Goal: Task Accomplishment & Management: Complete application form

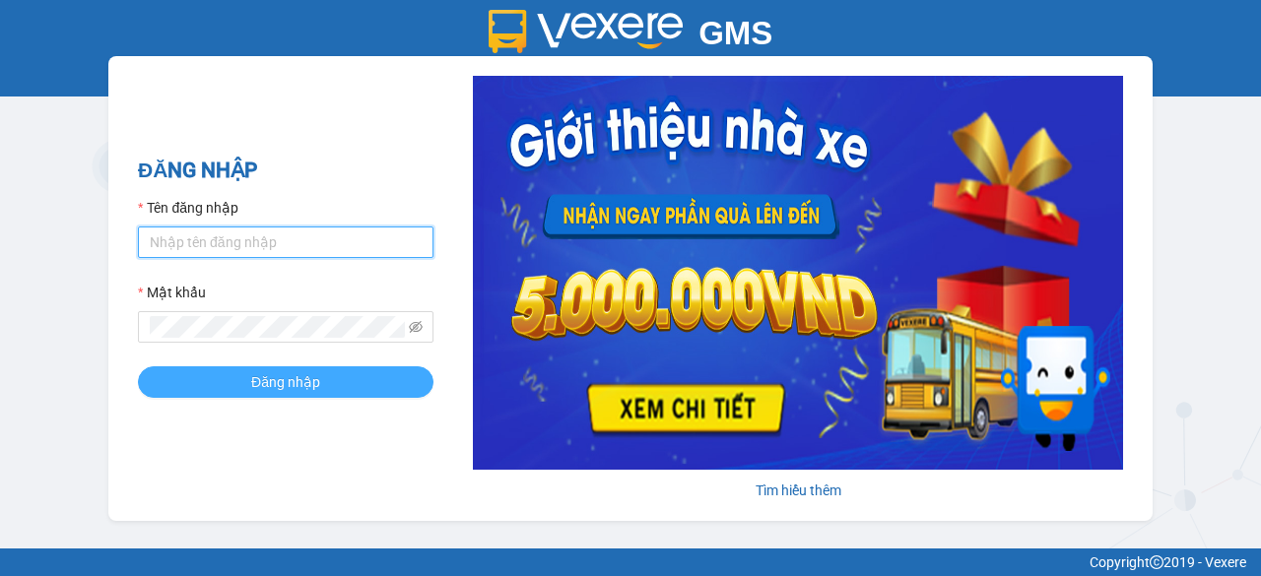
type input "ngoclan1.trungnga"
click at [363, 378] on button "Đăng nhập" at bounding box center [286, 382] width 296 height 32
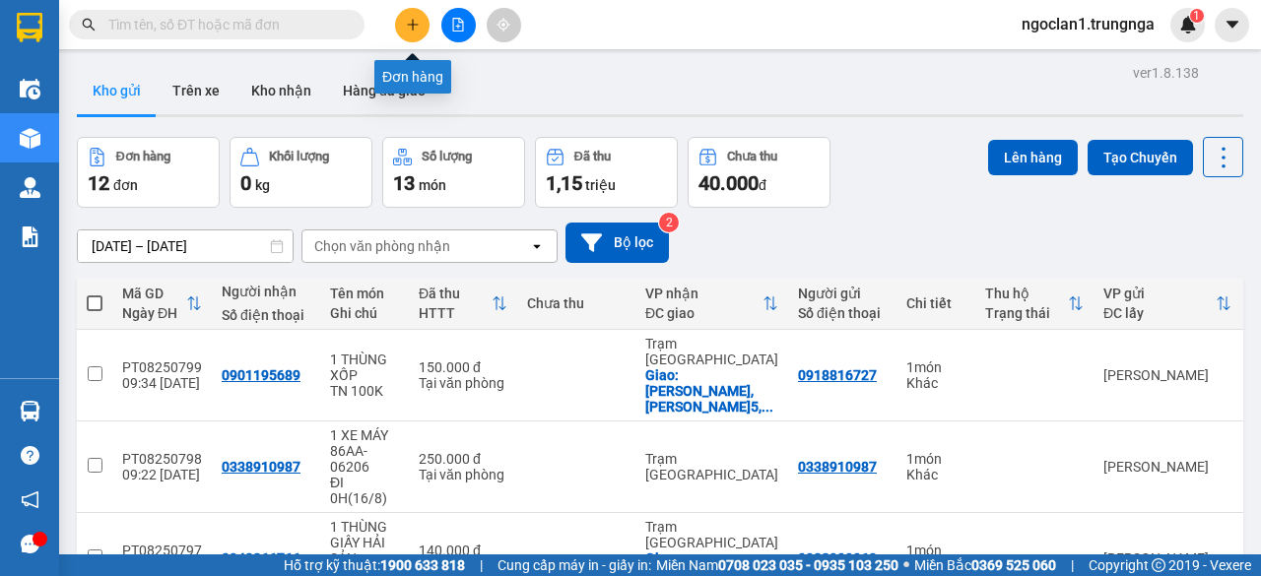
click at [410, 23] on icon "plus" at bounding box center [413, 25] width 14 height 14
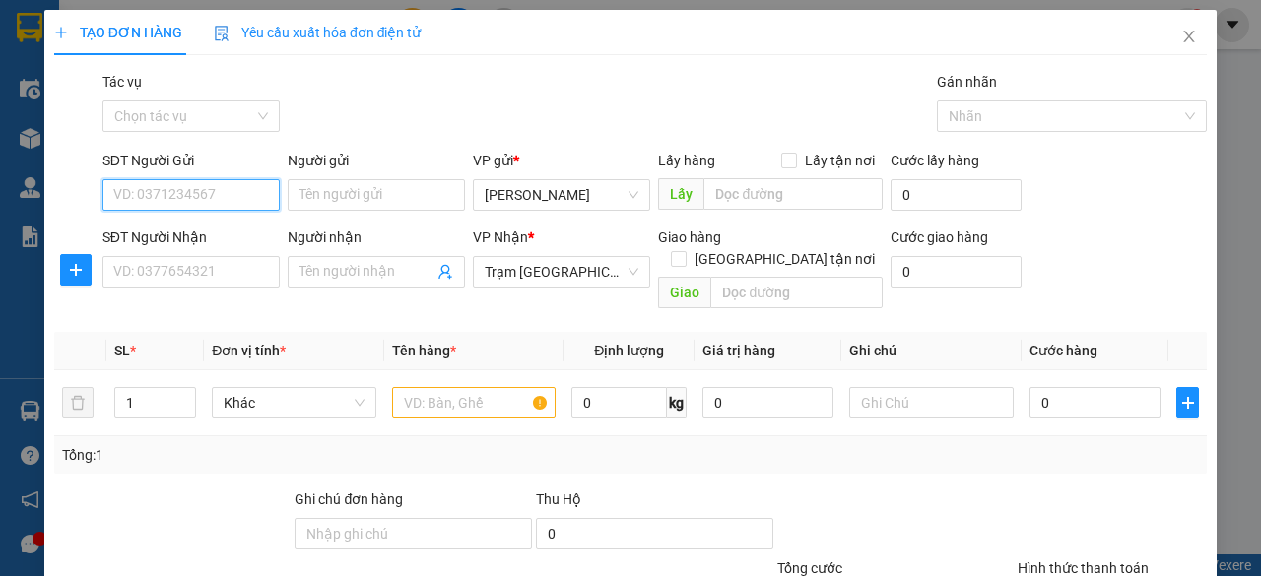
click at [176, 193] on input "SĐT Người Gửi" at bounding box center [190, 195] width 177 height 32
type input "0949668527"
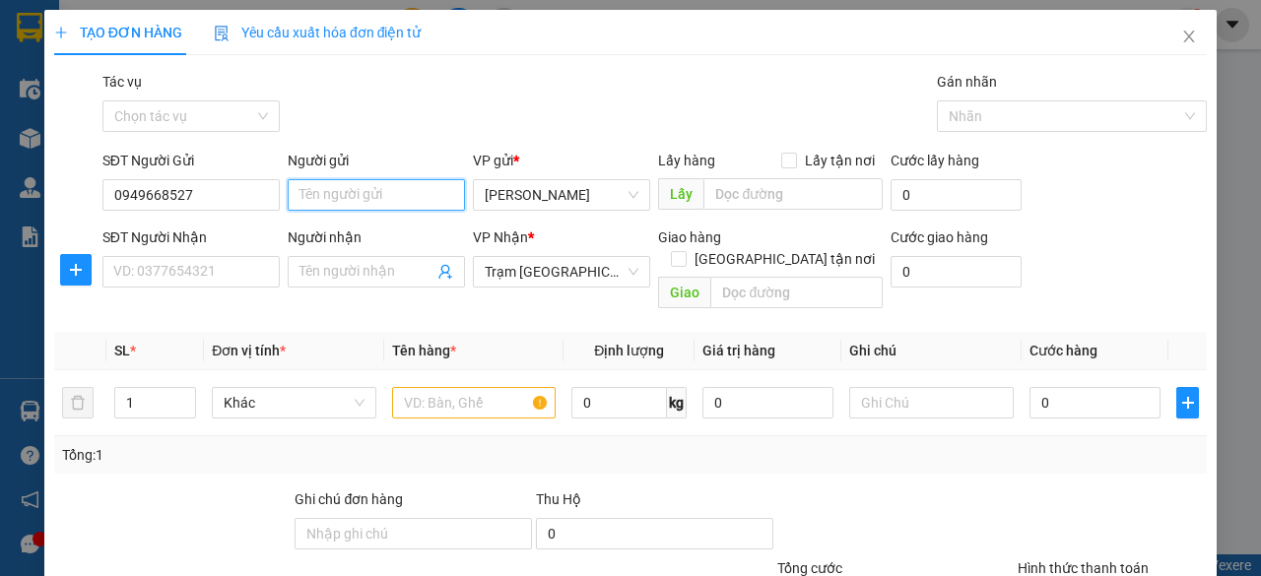
click at [370, 198] on input "Người gửi" at bounding box center [376, 195] width 177 height 32
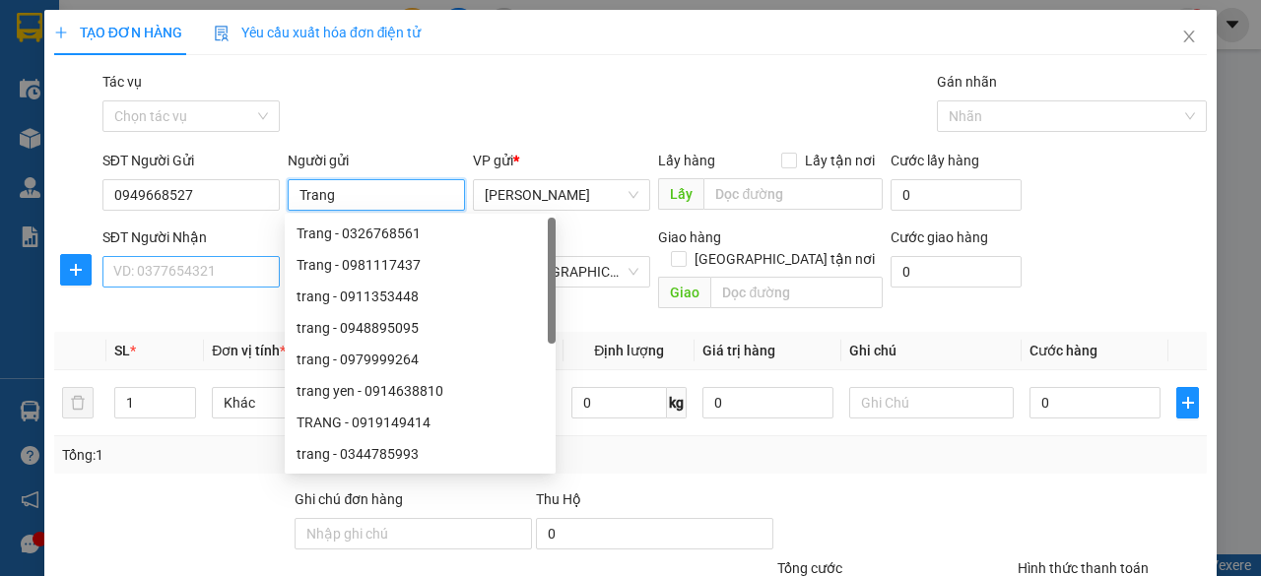
type input "Trang"
click at [138, 270] on input "SĐT Người Nhận" at bounding box center [190, 272] width 177 height 32
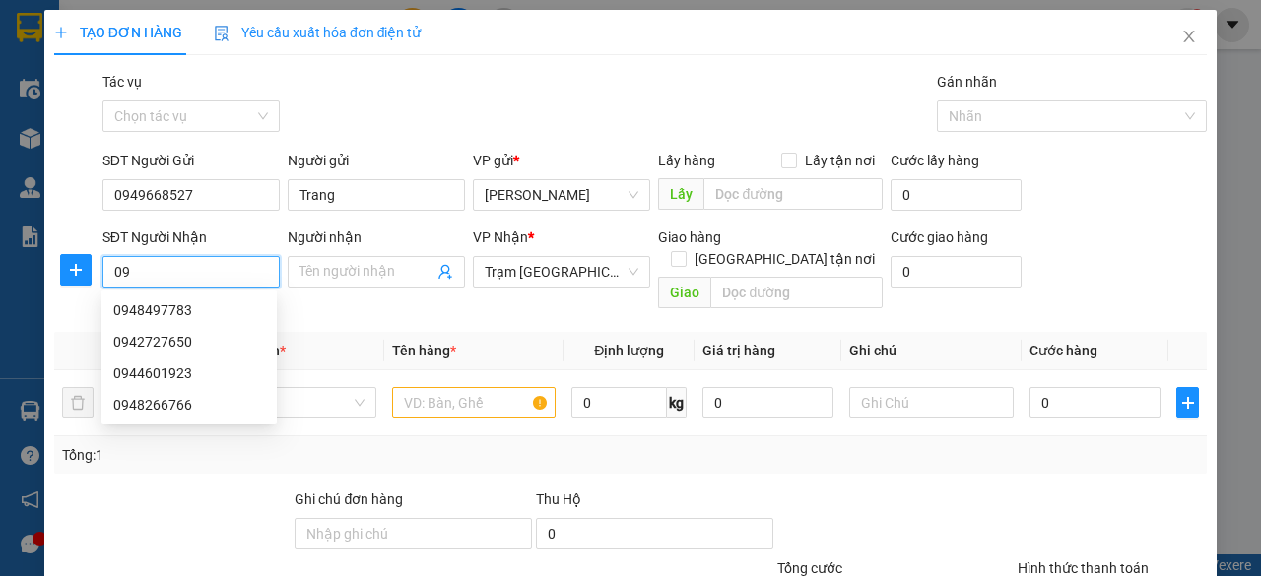
type input "0"
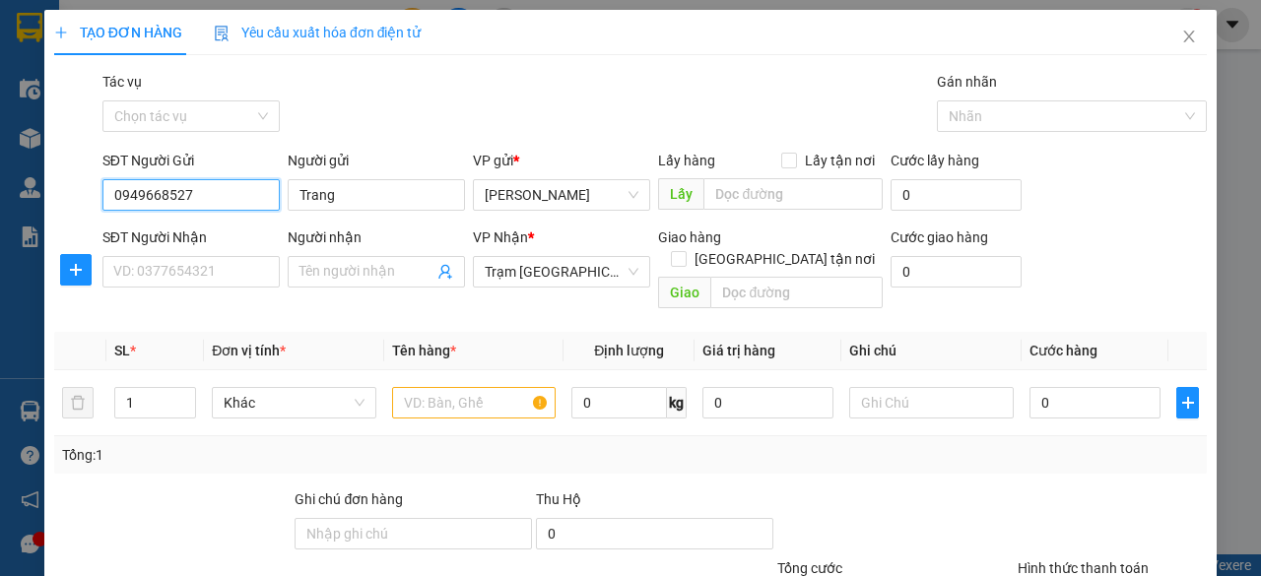
drag, startPoint x: 196, startPoint y: 198, endPoint x: 89, endPoint y: 192, distance: 107.5
click at [89, 192] on div "SĐT Người Gửi 0949668527 0949668527 Người gửi Trang VP gửi * [PERSON_NAME] Lấy …" at bounding box center [630, 184] width 1156 height 69
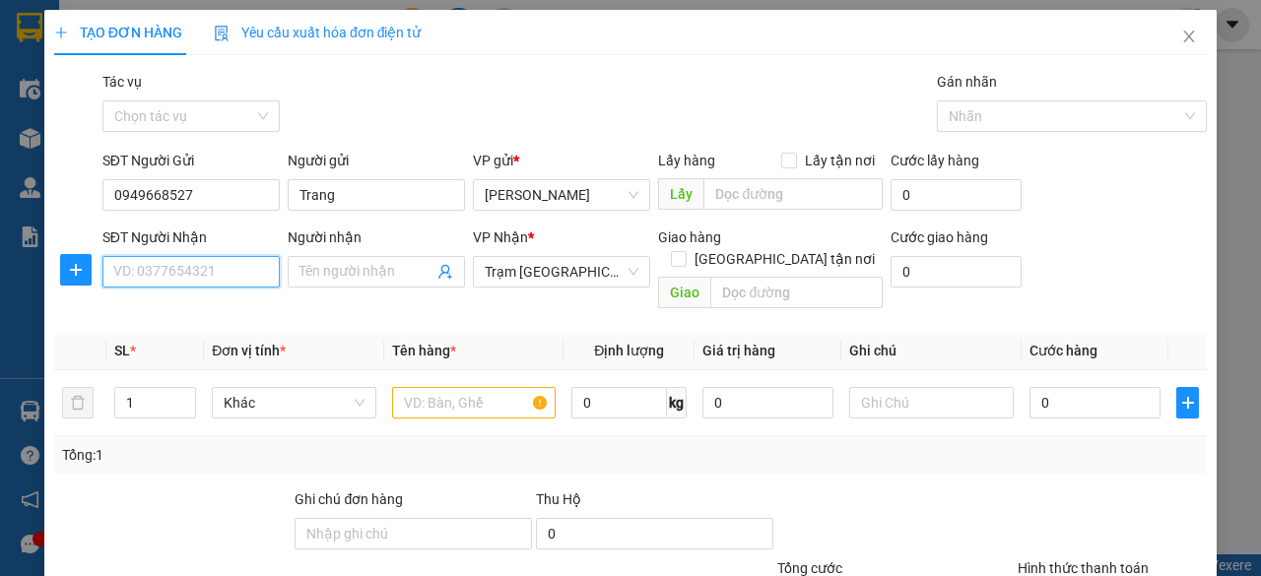
click at [164, 274] on input "SĐT Người Nhận" at bounding box center [190, 272] width 177 height 32
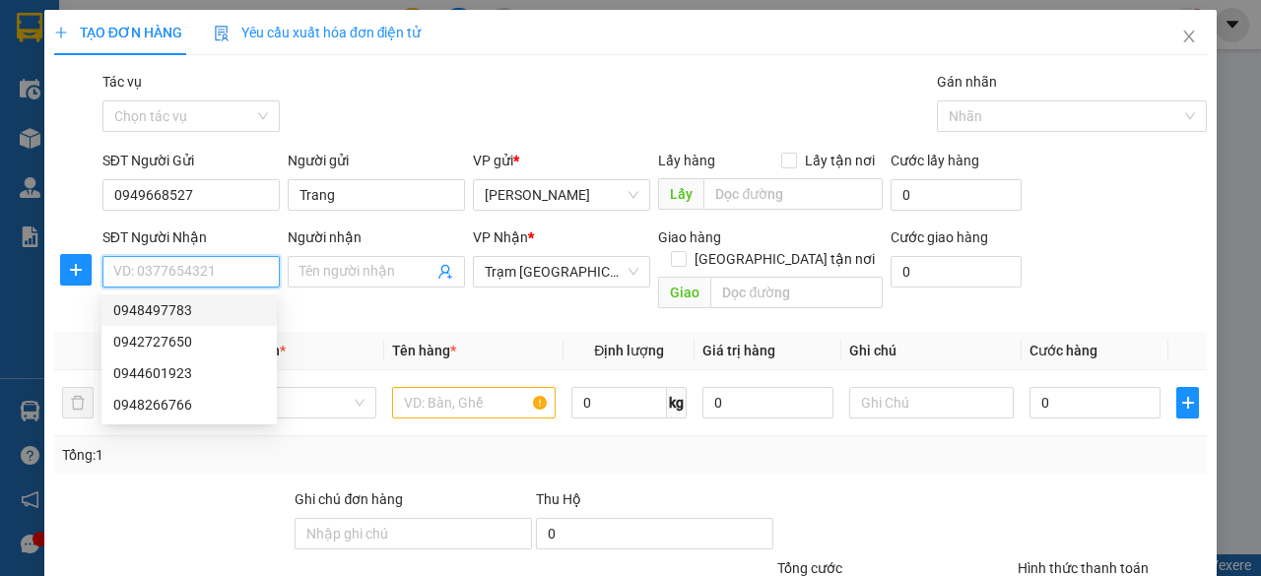
paste input "0949668527"
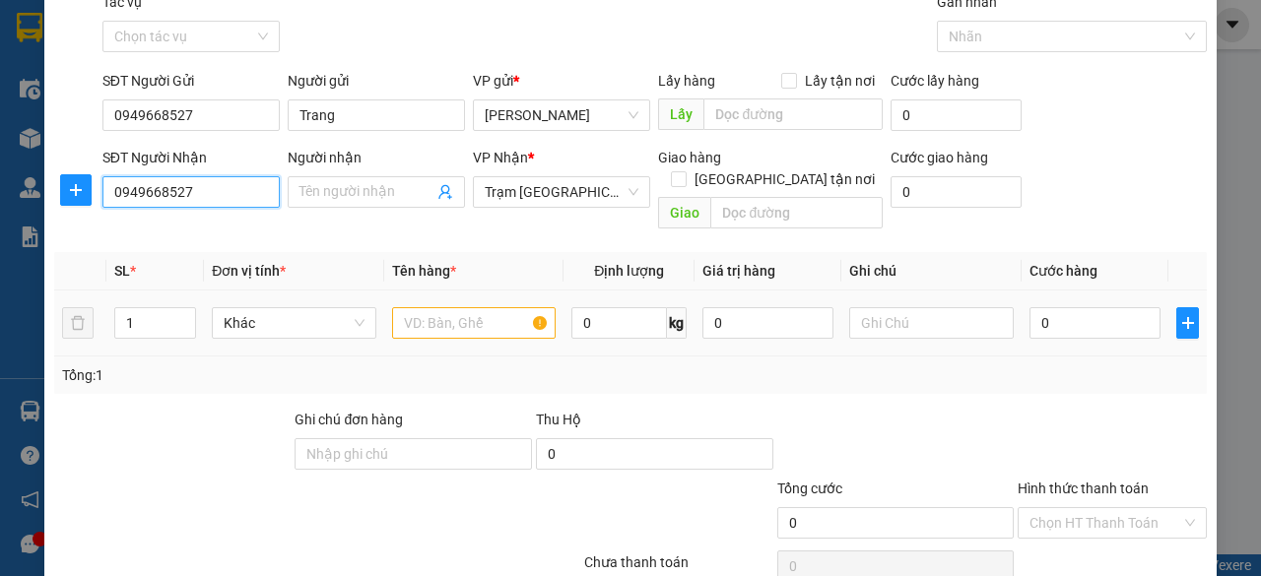
scroll to position [99, 0]
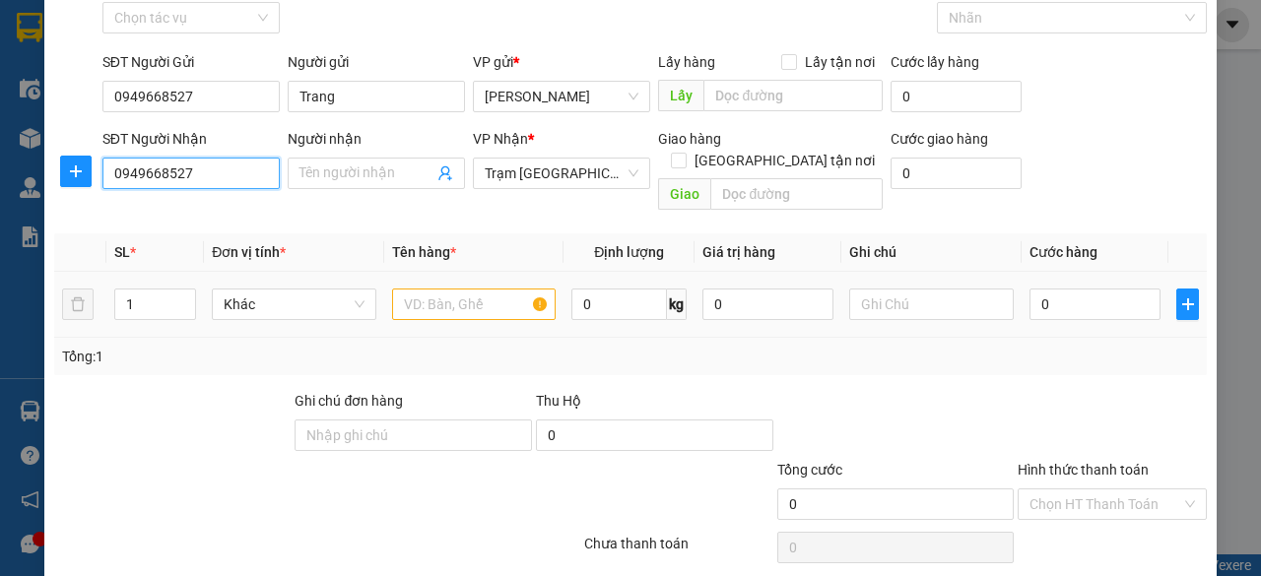
type input "0949668527"
click at [466, 289] on input "text" at bounding box center [474, 305] width 165 height 32
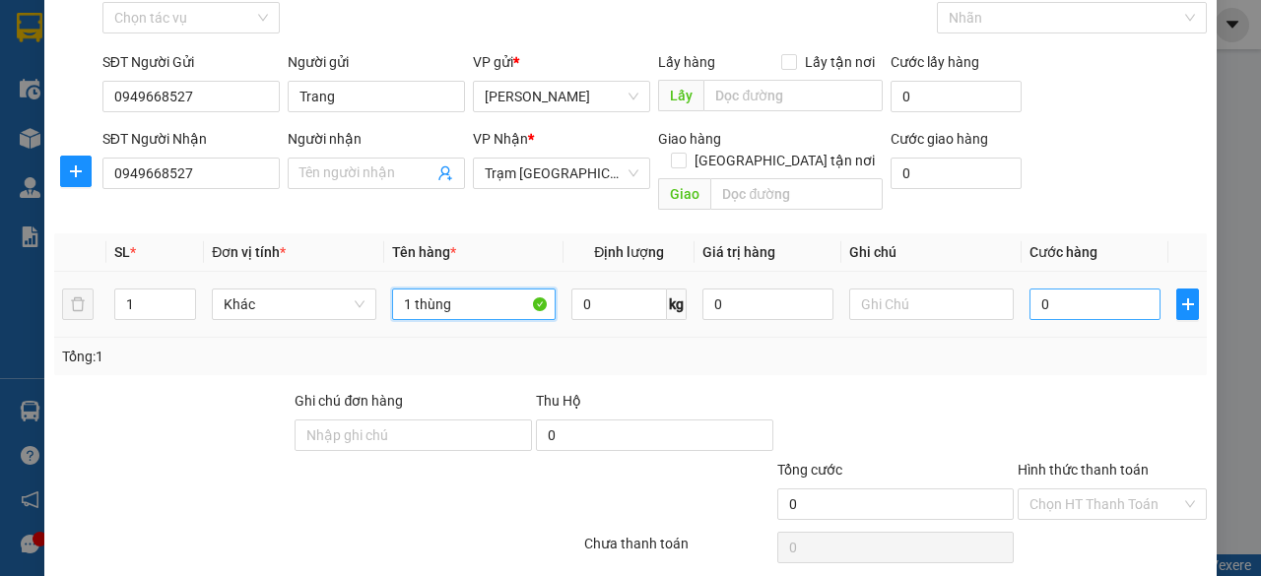
type input "1 thùng"
click at [1059, 289] on input "0" at bounding box center [1094, 305] width 131 height 32
type input "5"
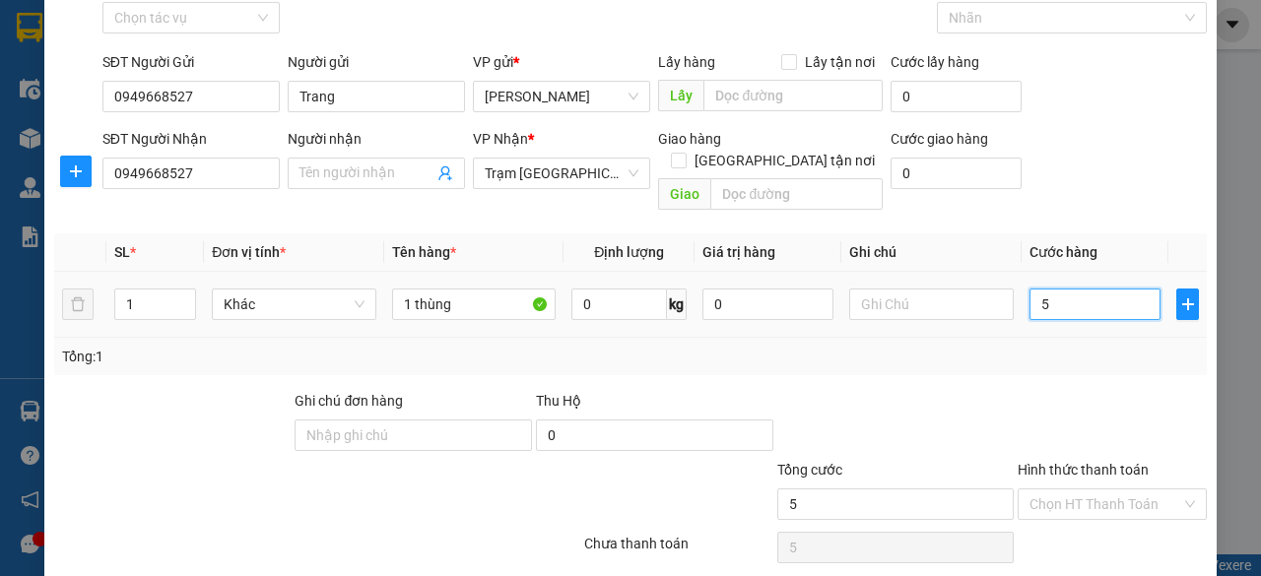
type input "50"
type input "500"
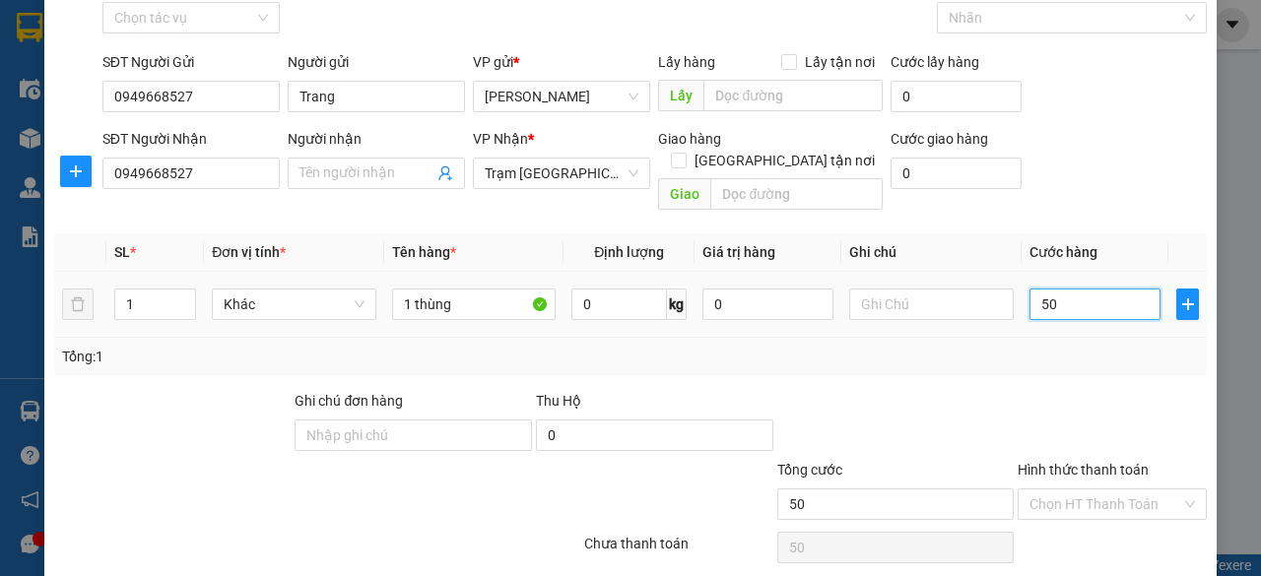
type input "500"
type input "5.000"
type input "50.000"
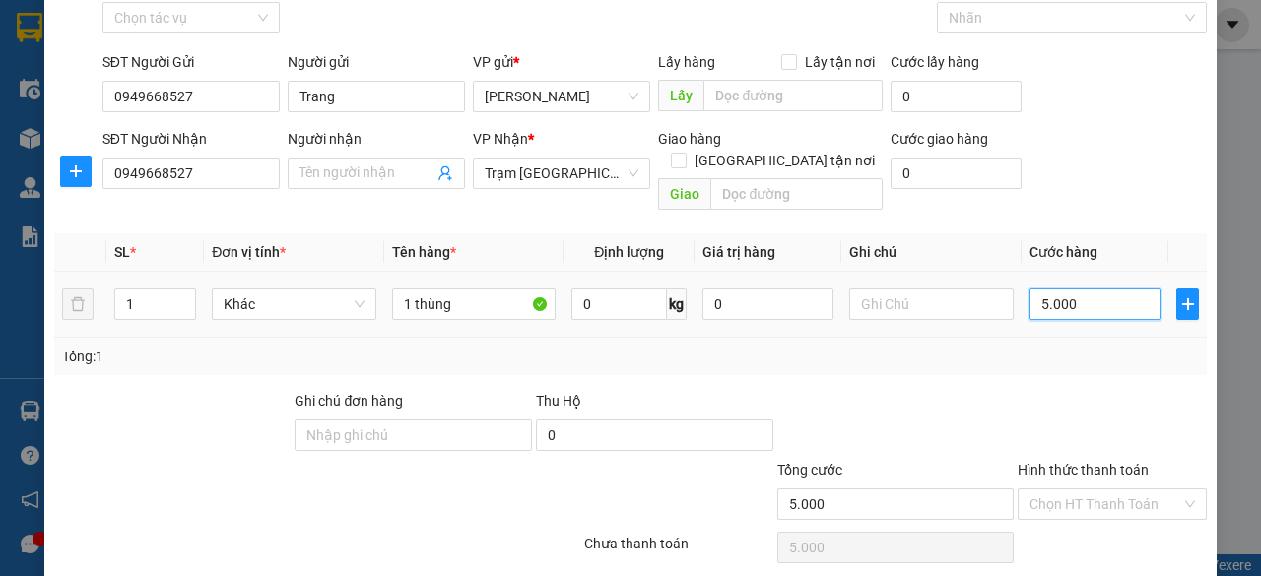
type input "50.000"
click at [930, 362] on div "Transit Pickup Surcharge Ids Transit Deliver Surcharge Ids Transit Deliver Surc…" at bounding box center [630, 292] width 1152 height 641
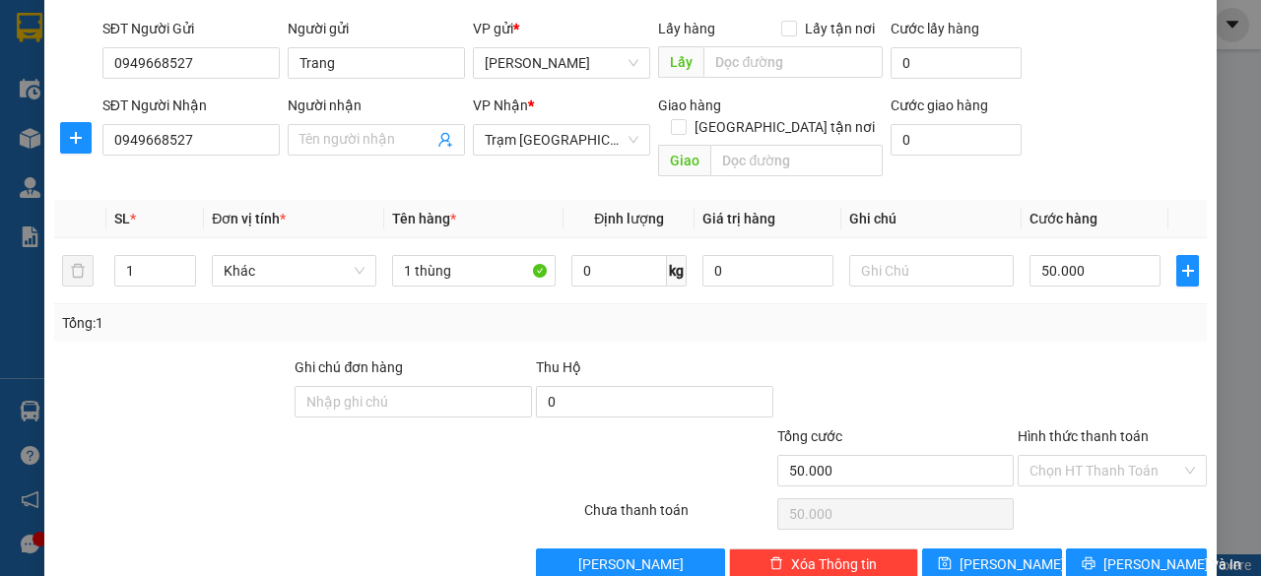
scroll to position [150, 0]
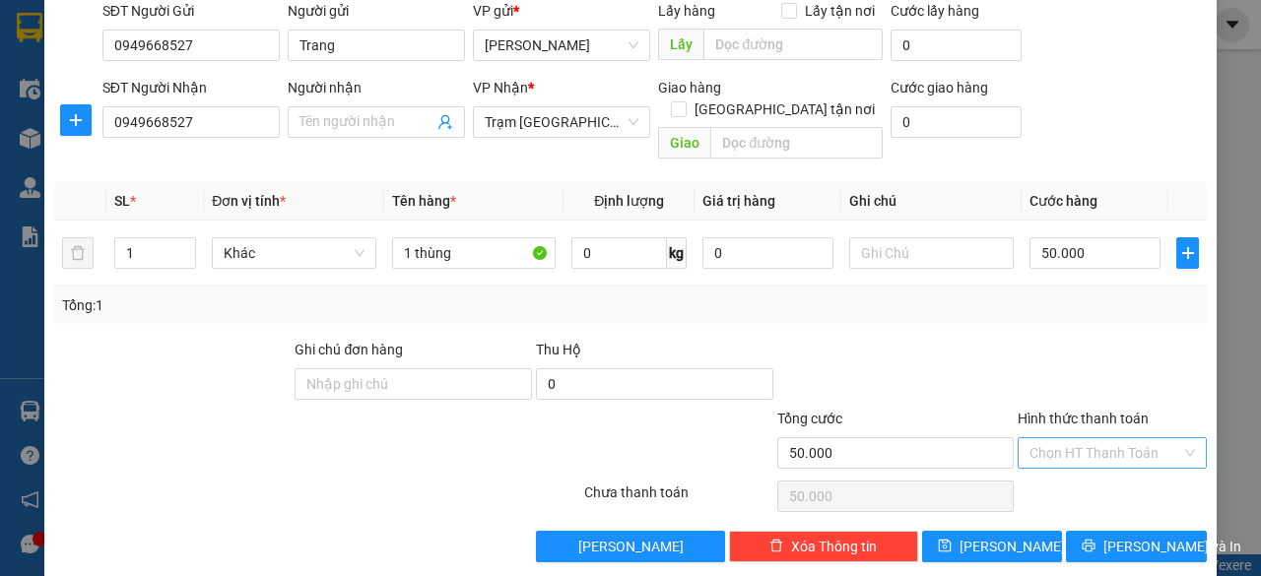
click at [1046, 438] on input "Hình thức thanh toán" at bounding box center [1105, 453] width 152 height 30
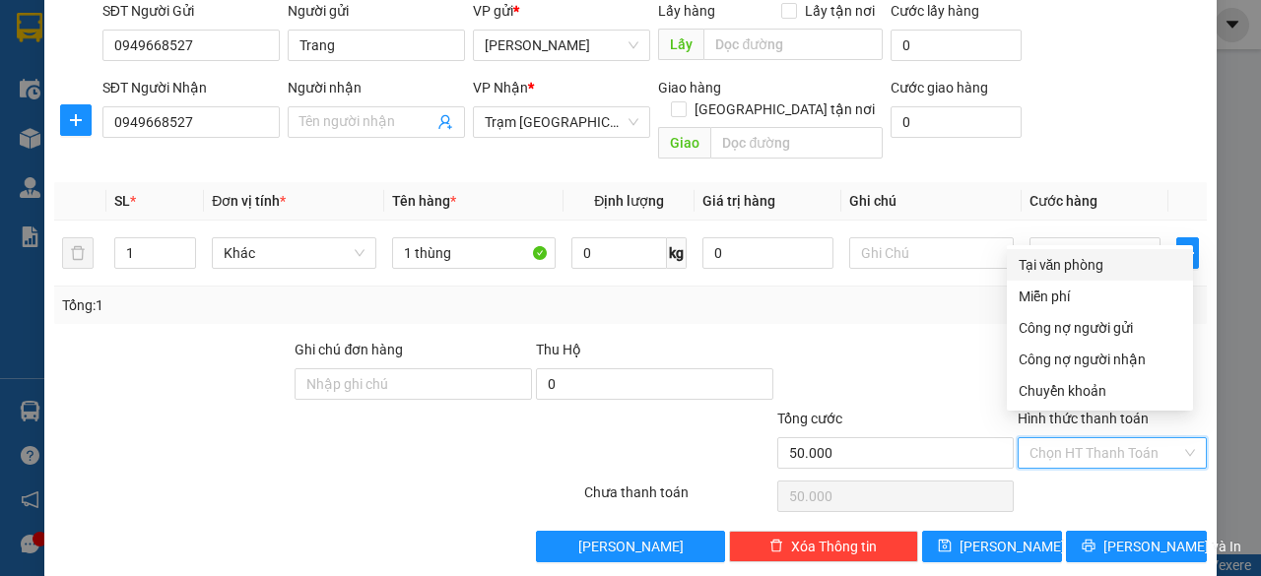
click at [1045, 269] on div "Tại văn phòng" at bounding box center [1100, 265] width 163 height 22
type input "0"
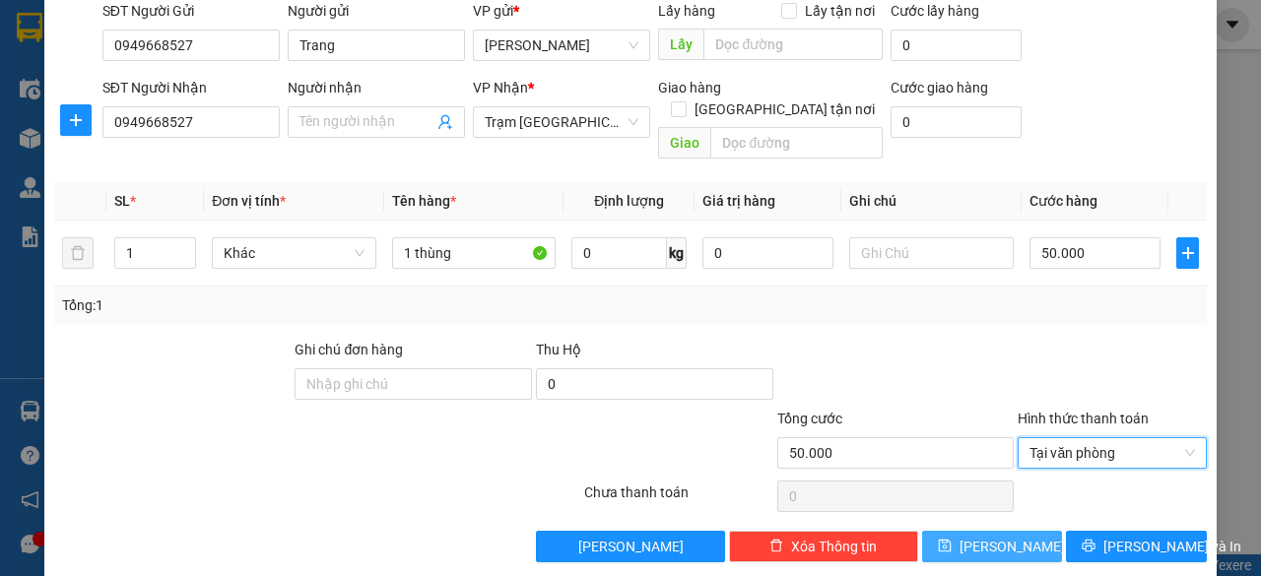
click at [1009, 531] on button "[PERSON_NAME]" at bounding box center [992, 547] width 141 height 32
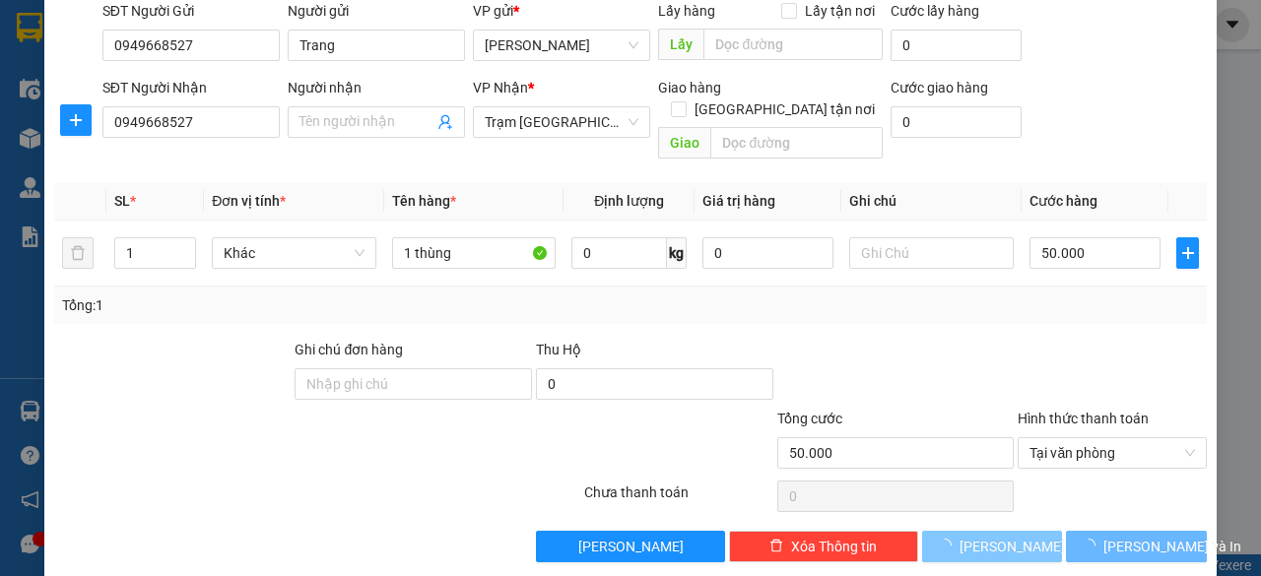
type input "0"
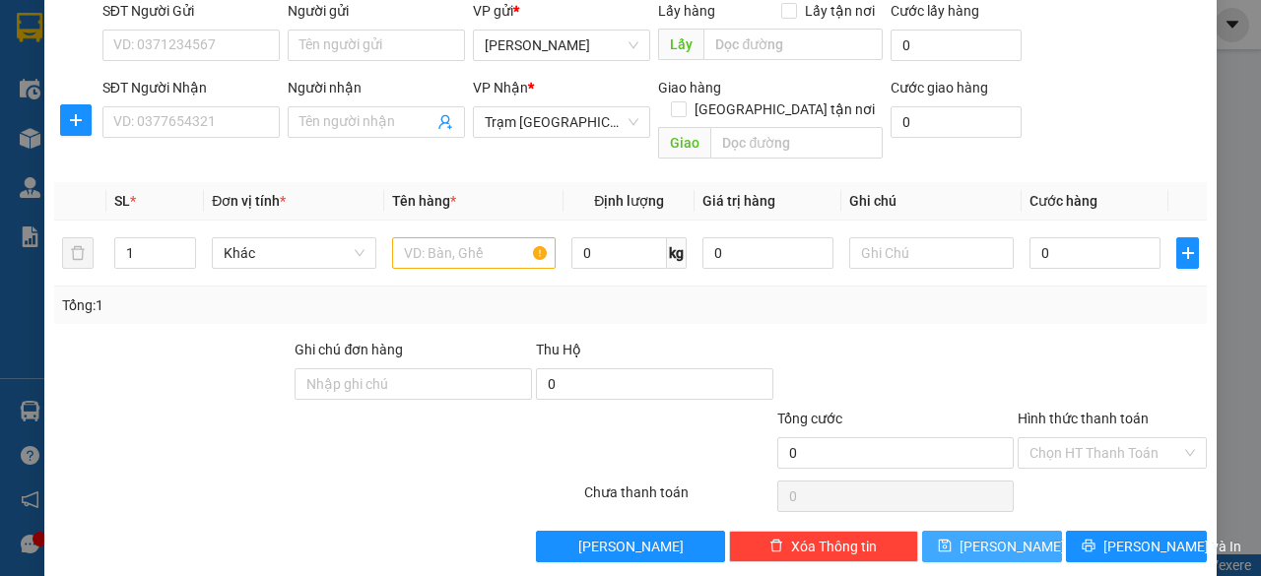
click at [976, 531] on button "[PERSON_NAME]" at bounding box center [992, 547] width 141 height 32
click at [488, 237] on input "text" at bounding box center [474, 253] width 165 height 32
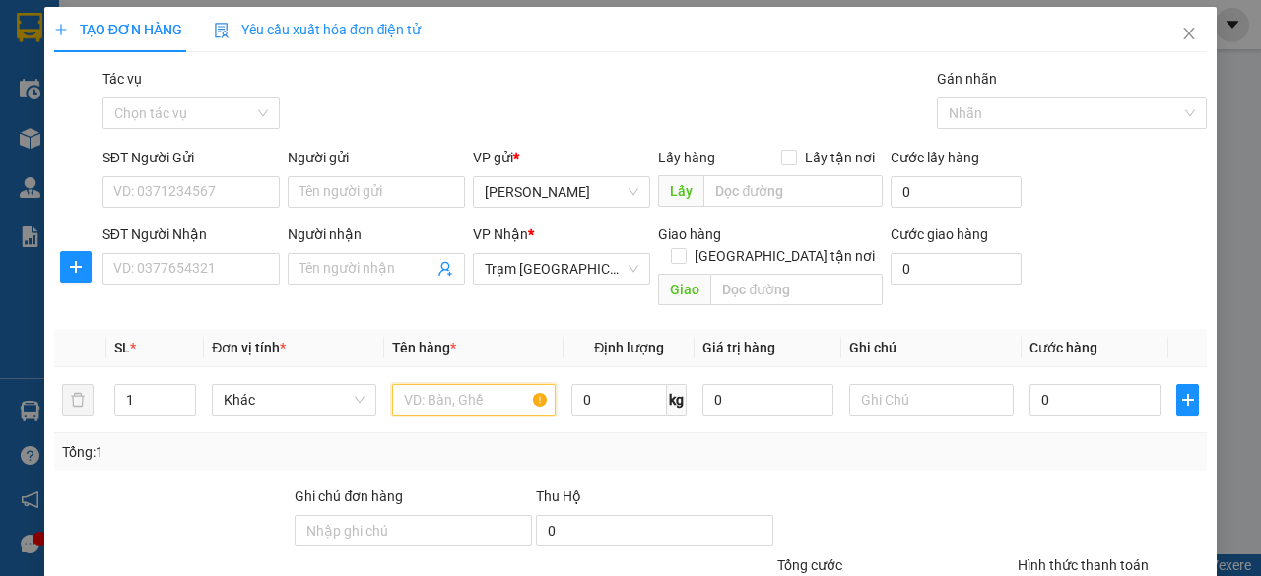
scroll to position [0, 0]
